Goal: Transaction & Acquisition: Purchase product/service

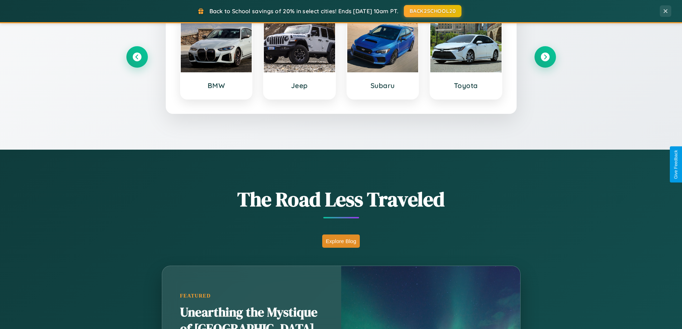
scroll to position [1378, 0]
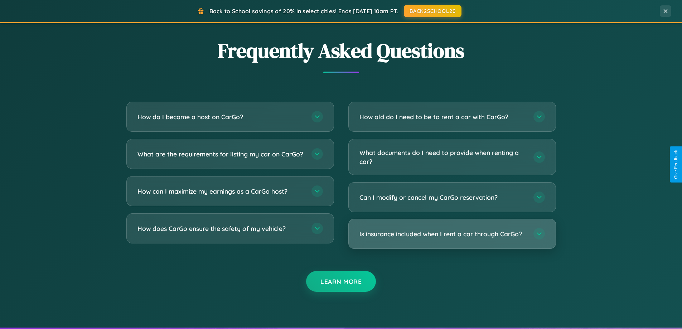
click at [452, 235] on h3 "Is insurance included when I rent a car through CarGo?" at bounding box center [442, 234] width 167 height 9
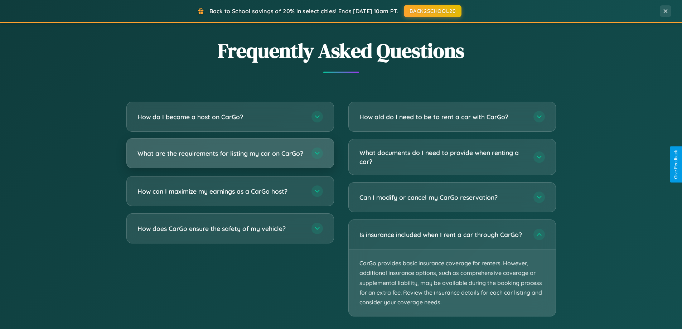
click at [230, 156] on h3 "What are the requirements for listing my car on CarGo?" at bounding box center [220, 153] width 167 height 9
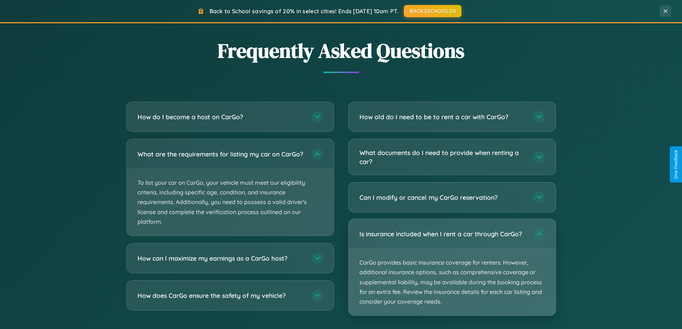
click at [452, 267] on p "CarGo provides basic insurance coverage for renters. However, additional insura…" at bounding box center [452, 282] width 207 height 67
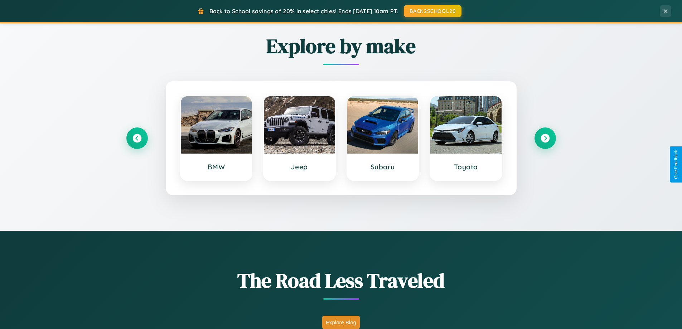
scroll to position [309, 0]
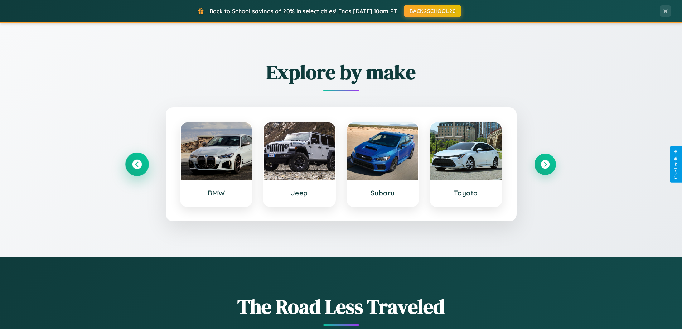
click at [137, 164] on icon at bounding box center [137, 165] width 10 height 10
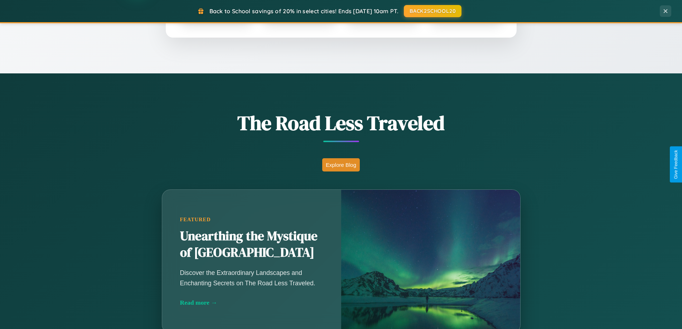
scroll to position [493, 0]
click at [341, 164] on button "Explore Blog" at bounding box center [341, 164] width 38 height 13
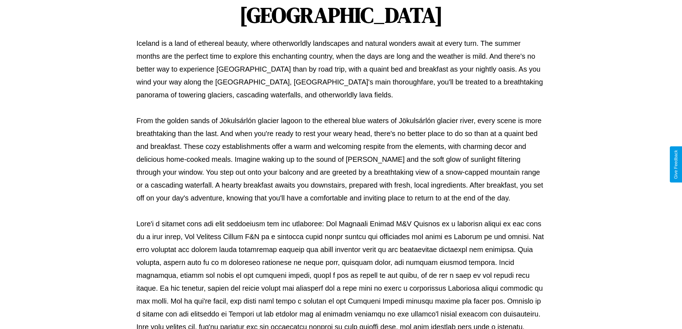
scroll to position [232, 0]
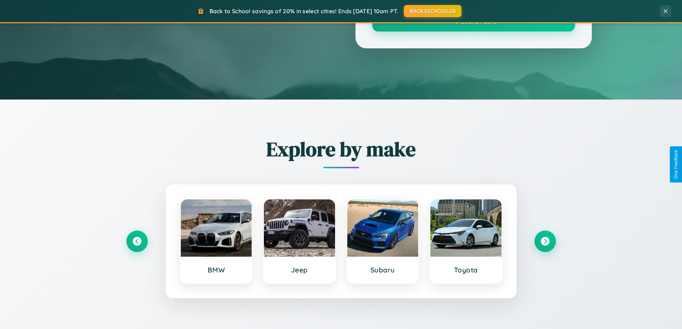
scroll to position [493, 0]
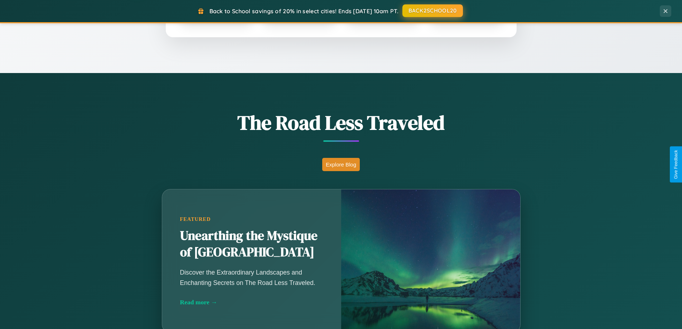
click at [432, 11] on button "BACK2SCHOOL20" at bounding box center [432, 10] width 61 height 13
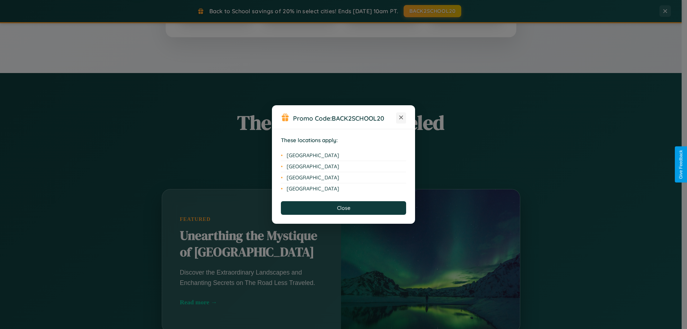
click at [401, 118] on icon at bounding box center [402, 118] width 4 height 4
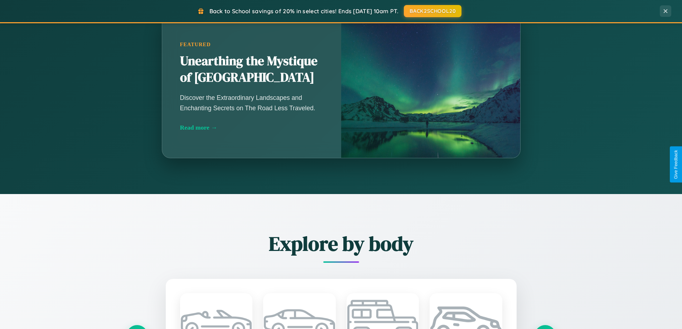
scroll to position [1150, 0]
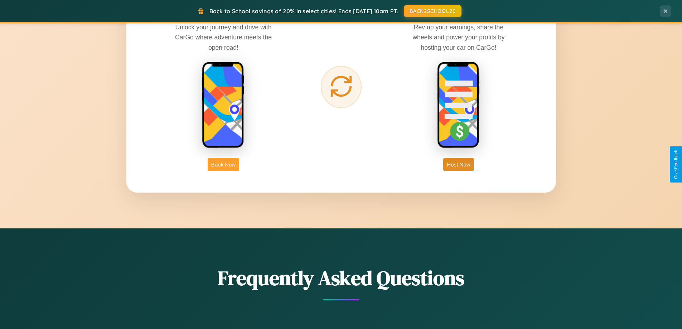
click at [223, 164] on button "Book Now" at bounding box center [224, 164] width 32 height 13
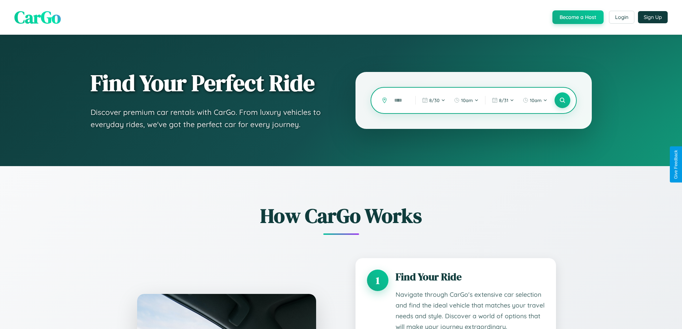
click at [400, 100] on input "text" at bounding box center [400, 100] width 18 height 13
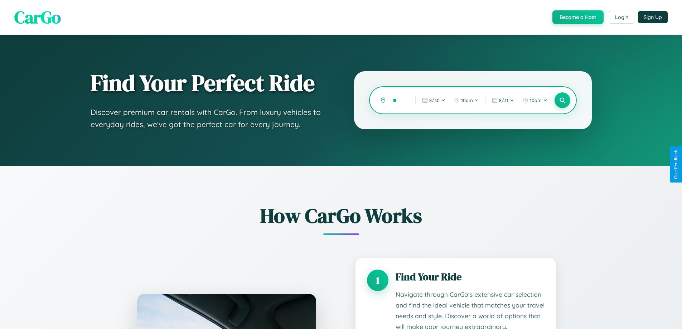
type input "*"
type input "********"
click at [562, 100] on icon at bounding box center [562, 100] width 7 height 7
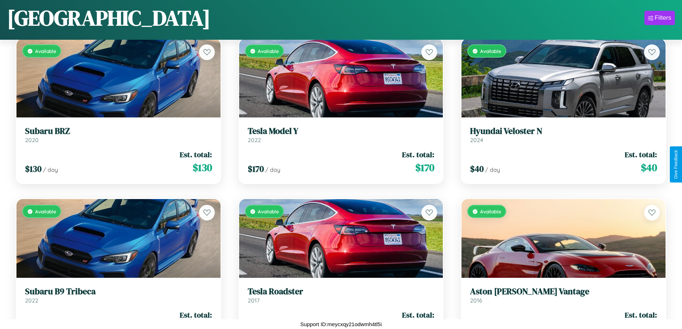
scroll to position [742, 0]
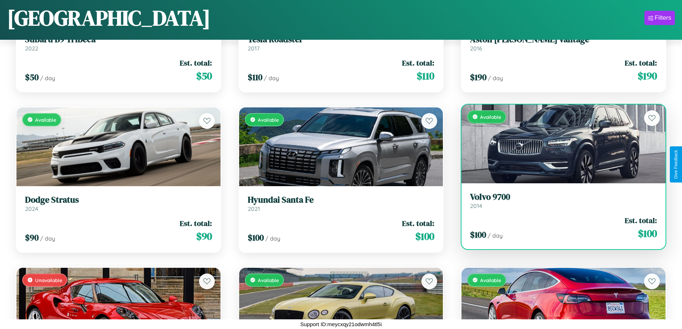
click at [559, 201] on h3 "Volvo 9700" at bounding box center [563, 197] width 187 height 10
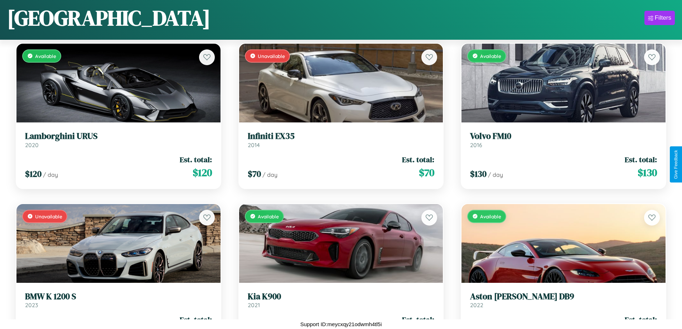
scroll to position [2506, 0]
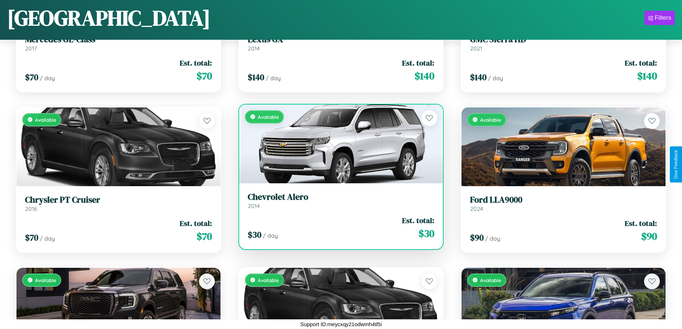
click at [338, 229] on div "$ 30 / day Est. total: $ 30" at bounding box center [341, 227] width 187 height 25
click at [338, 228] on div "$ 30 / day Est. total: $ 30" at bounding box center [341, 227] width 187 height 25
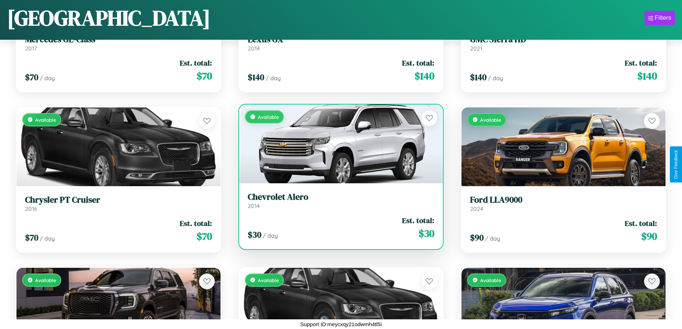
click at [338, 228] on div "$ 30 / day Est. total: $ 30" at bounding box center [341, 227] width 187 height 25
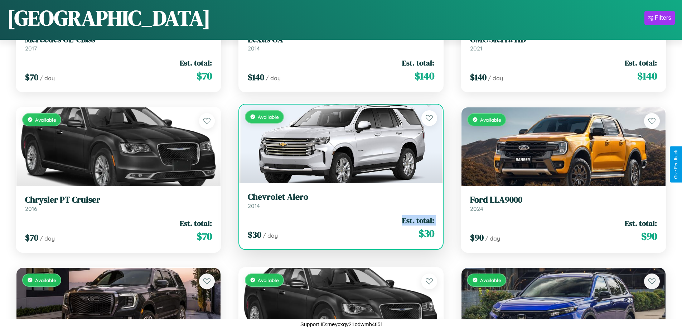
click at [338, 228] on div "$ 30 / day Est. total: $ 30" at bounding box center [341, 227] width 187 height 25
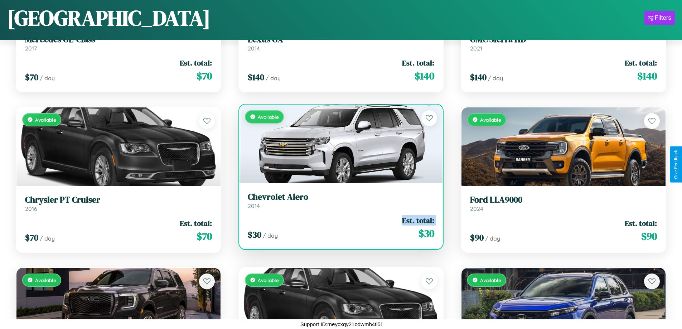
click at [338, 228] on div "$ 30 / day Est. total: $ 30" at bounding box center [341, 227] width 187 height 25
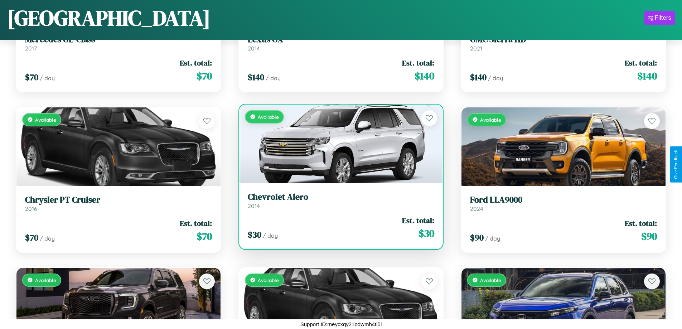
click at [338, 228] on div "$ 30 / day Est. total: $ 30" at bounding box center [341, 227] width 187 height 25
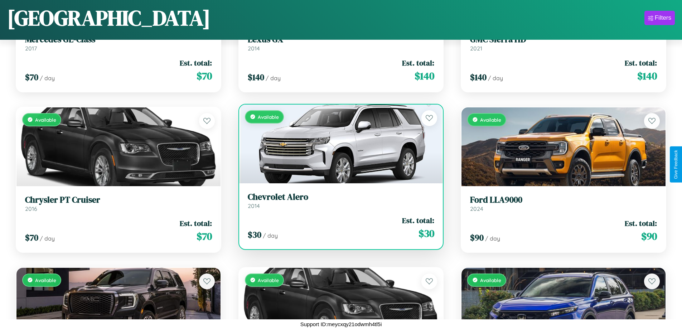
click at [338, 201] on h3 "Chevrolet Alero" at bounding box center [341, 197] width 187 height 10
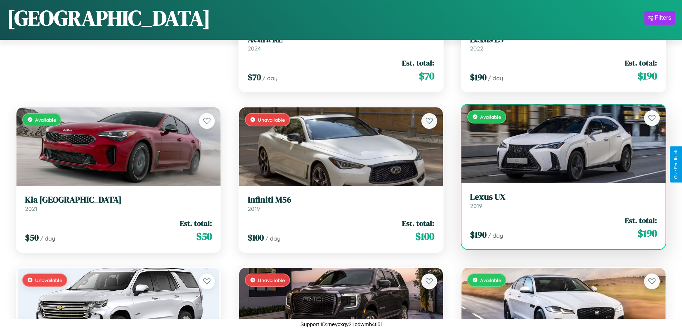
click at [559, 144] on div "Available" at bounding box center [564, 144] width 204 height 79
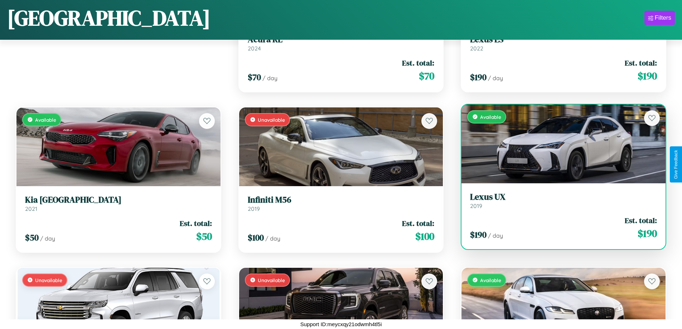
click at [559, 144] on div "Available" at bounding box center [564, 144] width 204 height 79
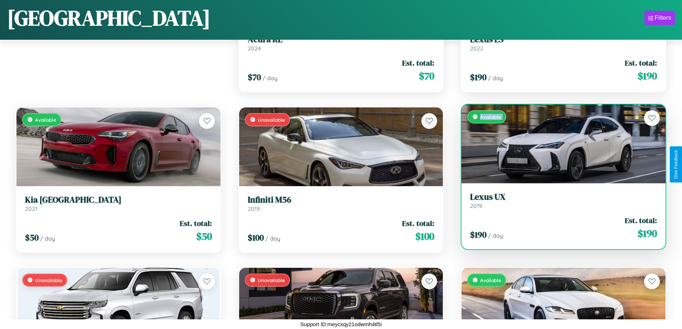
click at [559, 144] on div "Available" at bounding box center [564, 144] width 204 height 79
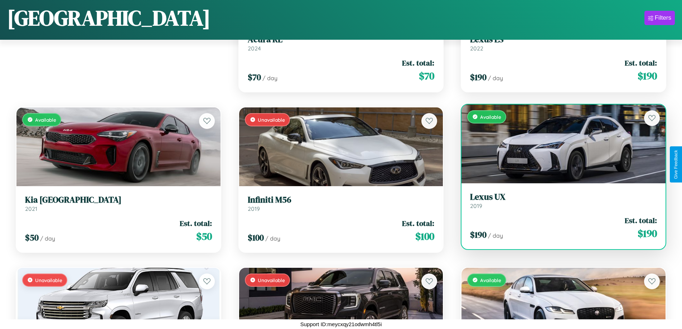
click at [559, 144] on div "Available" at bounding box center [564, 144] width 204 height 79
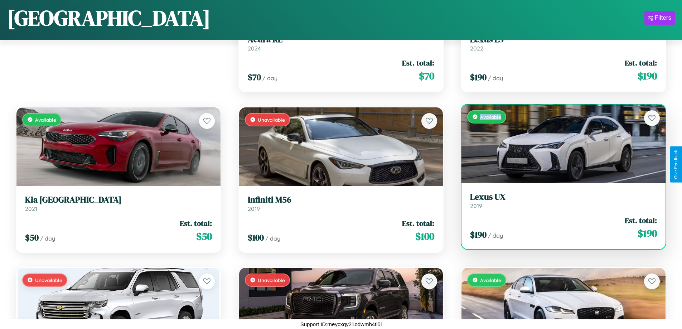
click at [559, 144] on div "Available" at bounding box center [564, 144] width 204 height 79
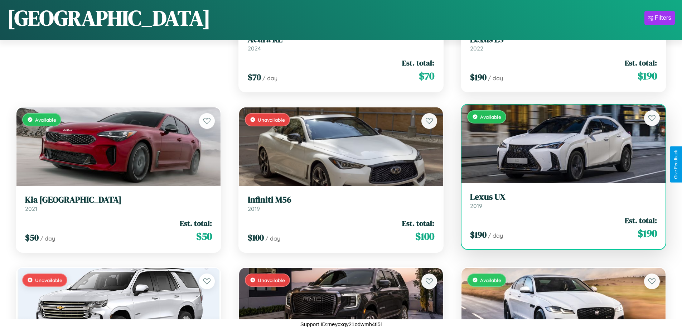
click at [559, 201] on h3 "Lexus UX" at bounding box center [563, 197] width 187 height 10
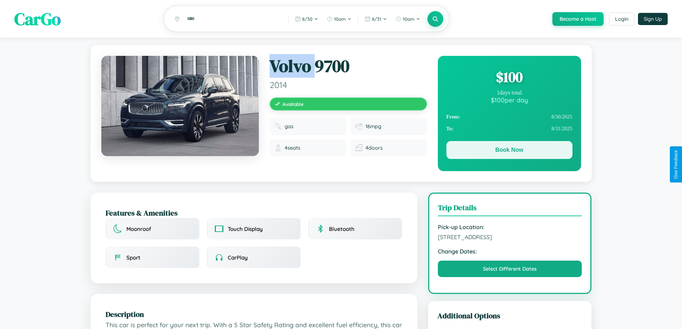
click at [509, 151] on button "Book Now" at bounding box center [509, 150] width 126 height 18
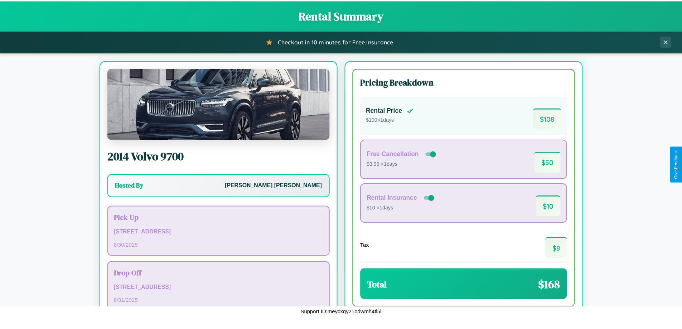
scroll to position [49, 0]
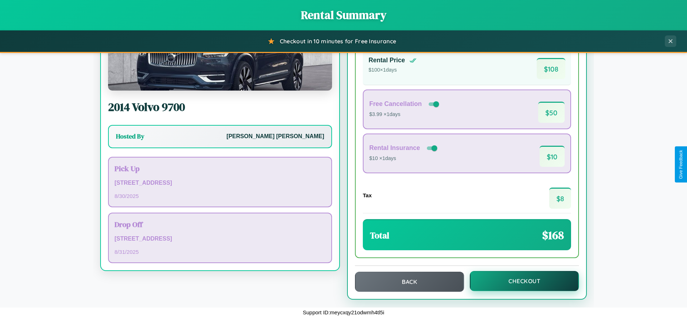
click at [520, 281] on button "Checkout" at bounding box center [524, 281] width 109 height 20
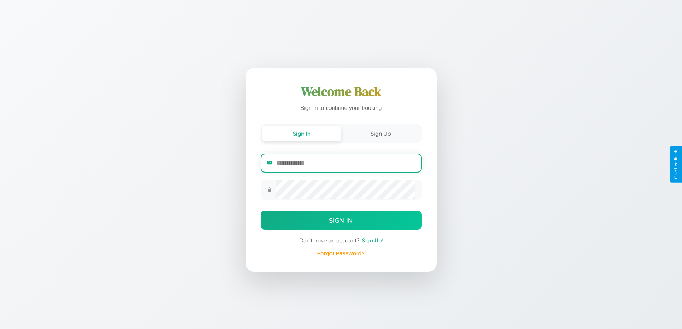
click at [346, 163] on input "email" at bounding box center [345, 163] width 139 height 18
type input "**********"
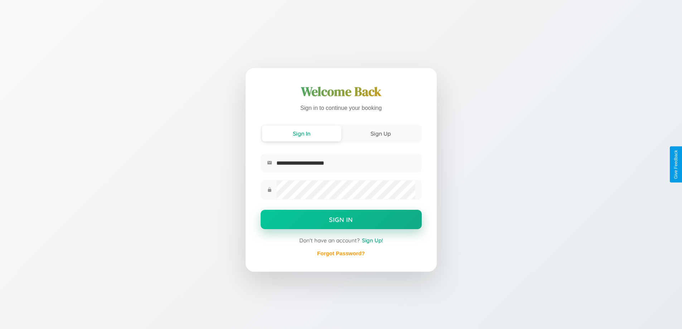
click at [341, 221] on button "Sign In" at bounding box center [341, 219] width 161 height 19
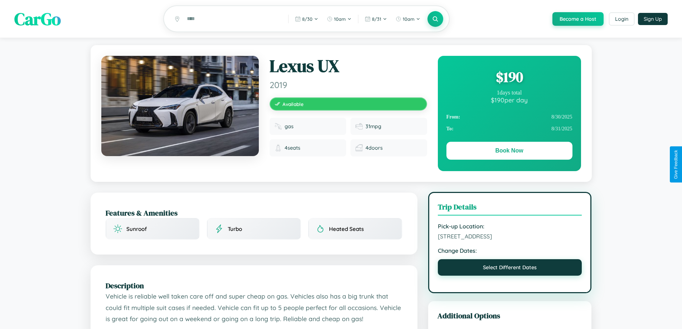
click at [510, 269] on button "Select Different Dates" at bounding box center [510, 267] width 144 height 16
select select "*"
select select "****"
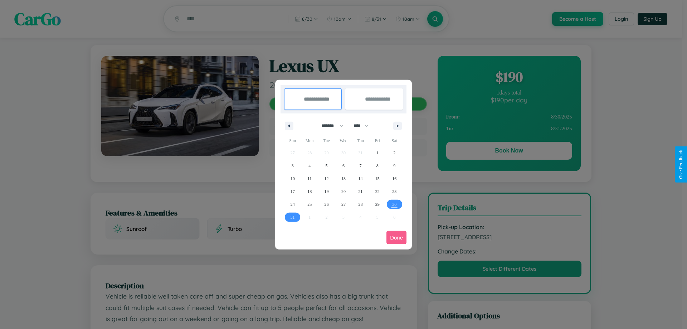
click at [329, 126] on select "******* ******** ***** ***** *** **** **** ****** ********* ******* ******** **…" at bounding box center [331, 126] width 30 height 12
select select "*"
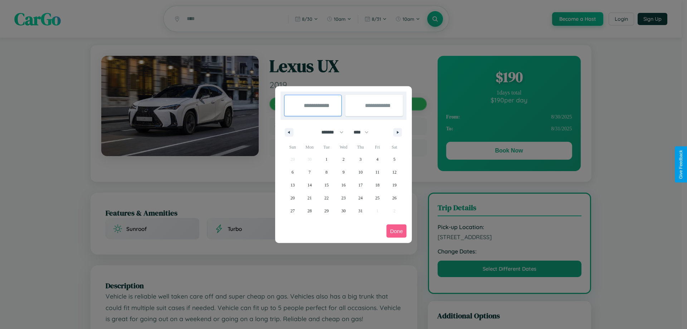
click at [364, 132] on select "**** **** **** **** **** **** **** **** **** **** **** **** **** **** **** ****…" at bounding box center [360, 132] width 21 height 12
select select "****"
click at [395, 172] on span "11" at bounding box center [394, 172] width 4 height 13
type input "**********"
click at [310, 185] on span "13" at bounding box center [310, 185] width 4 height 13
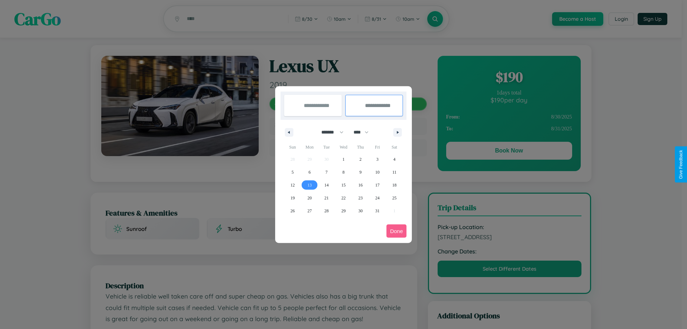
type input "**********"
click at [397, 231] on button "Done" at bounding box center [397, 230] width 20 height 13
